Goal: Find specific page/section: Find specific page/section

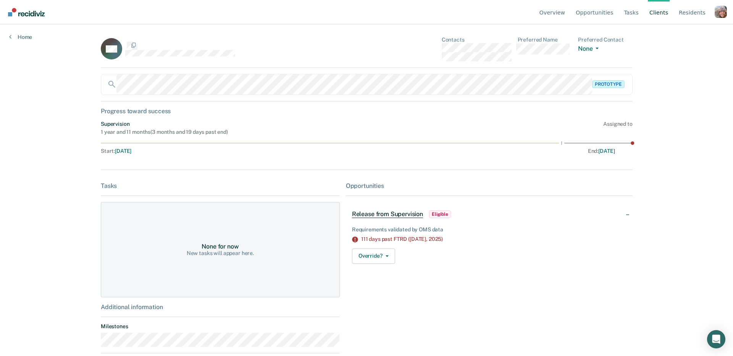
scroll to position [109, 0]
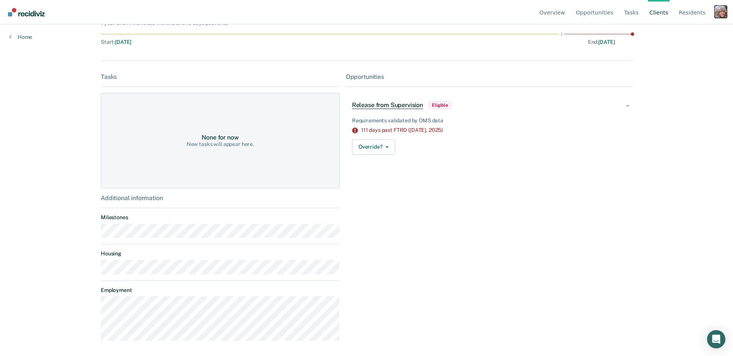
click at [718, 14] on div "Profile dropdown button" at bounding box center [720, 12] width 12 height 12
click at [679, 59] on link "Go to Operations" at bounding box center [681, 60] width 65 height 6
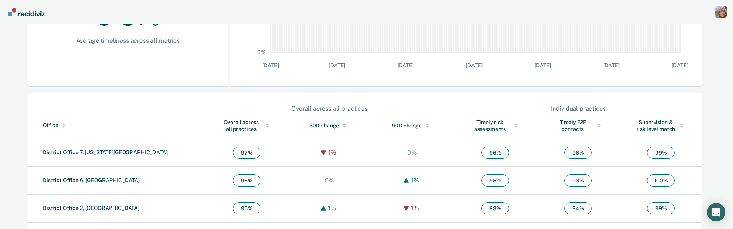
scroll to position [208, 0]
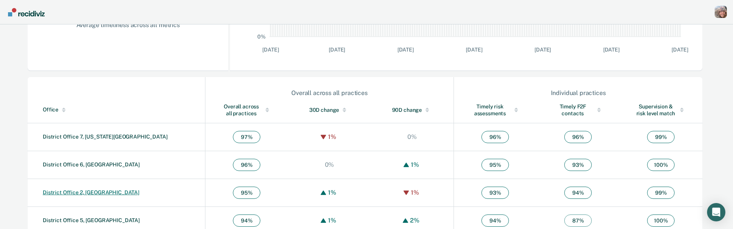
click at [97, 190] on link "District Office 2, [GEOGRAPHIC_DATA]" at bounding box center [91, 192] width 97 height 6
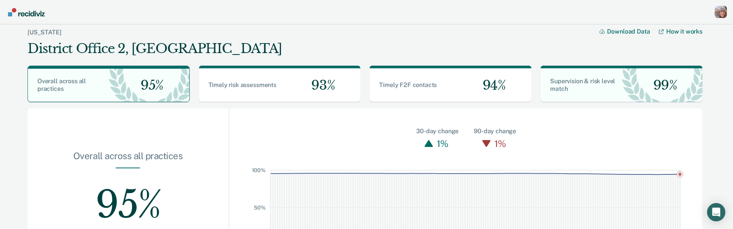
scroll to position [62, 0]
